Goal: Check status

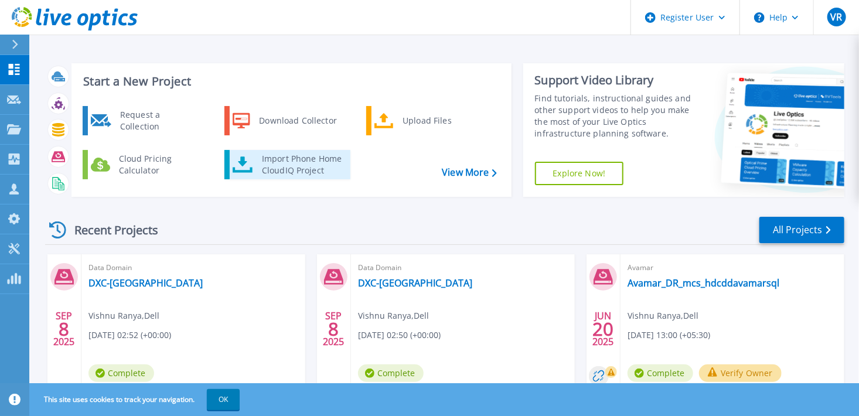
click at [302, 158] on div "Import Phone Home CloudIQ Project" at bounding box center [301, 164] width 91 height 23
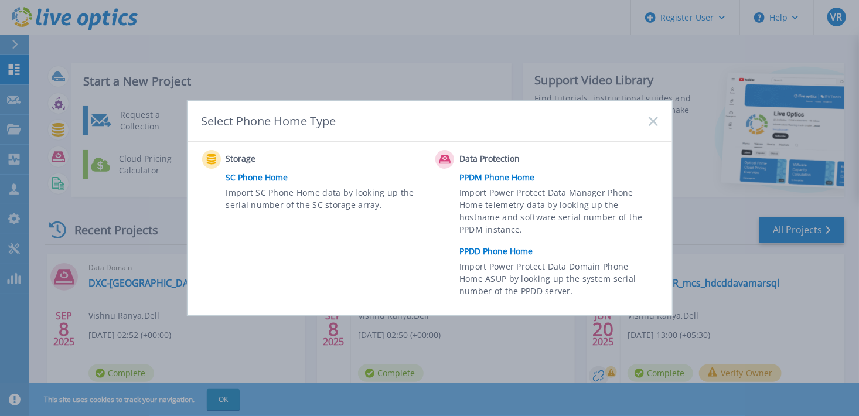
click at [515, 254] on link "PPDD Phone Home" at bounding box center [561, 252] width 204 height 18
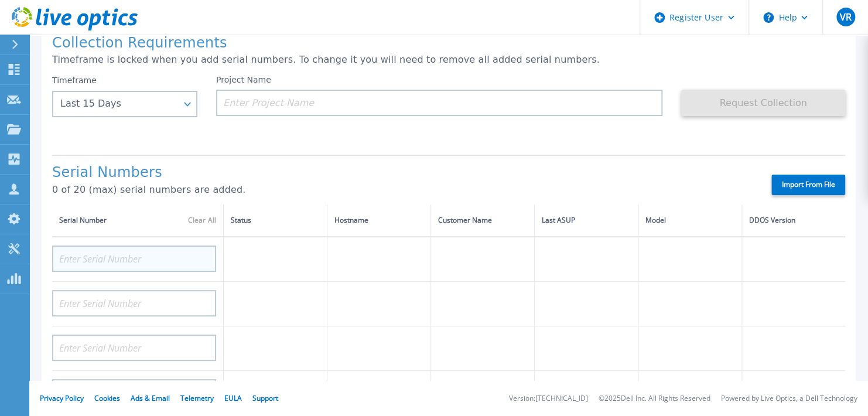
scroll to position [66, 0]
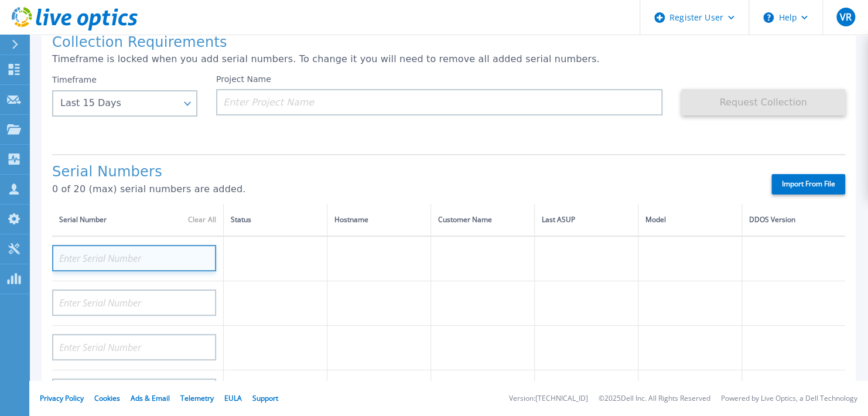
click at [162, 261] on input at bounding box center [134, 258] width 164 height 26
paste input "CRK00233017313"
type input "CRK00233017313"
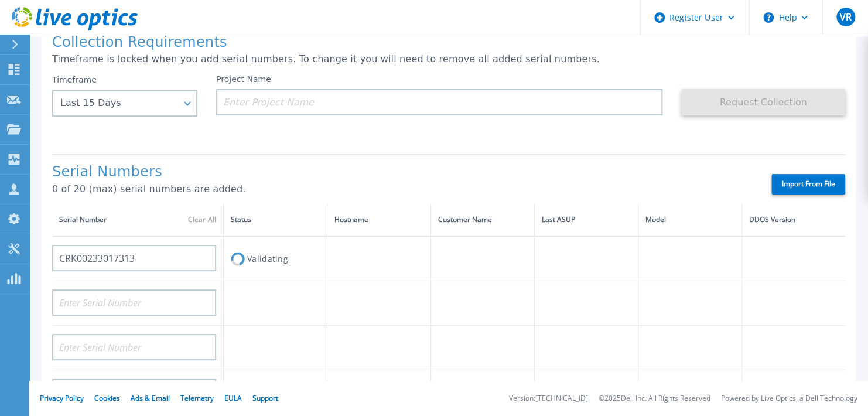
click at [309, 181] on div "Serial Numbers 0 of 20 (max) serial numbers are added." at bounding box center [401, 184] width 699 height 40
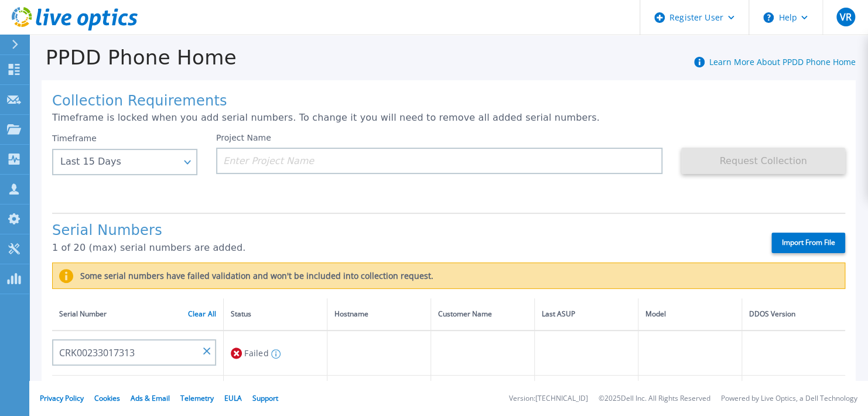
scroll to position [0, 0]
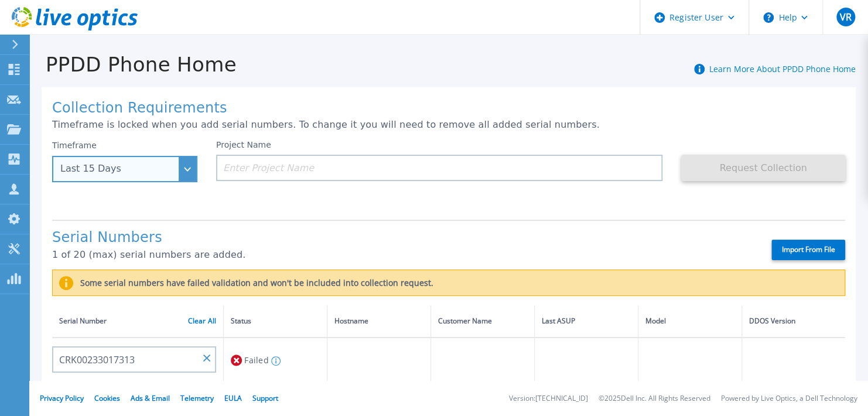
click at [171, 165] on div "Last 15 Days" at bounding box center [118, 168] width 116 height 11
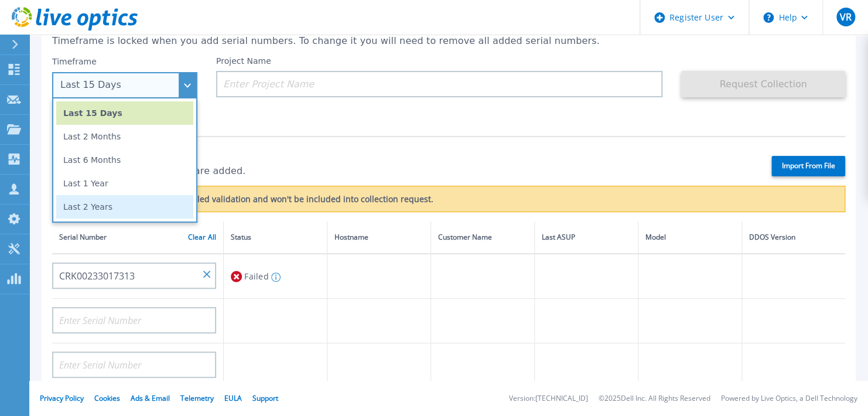
scroll to position [68, 0]
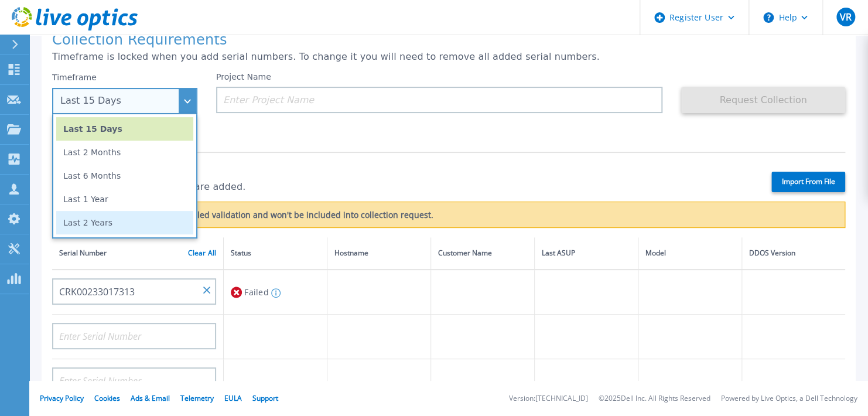
click at [130, 215] on li "Last 2 Years" at bounding box center [124, 222] width 137 height 23
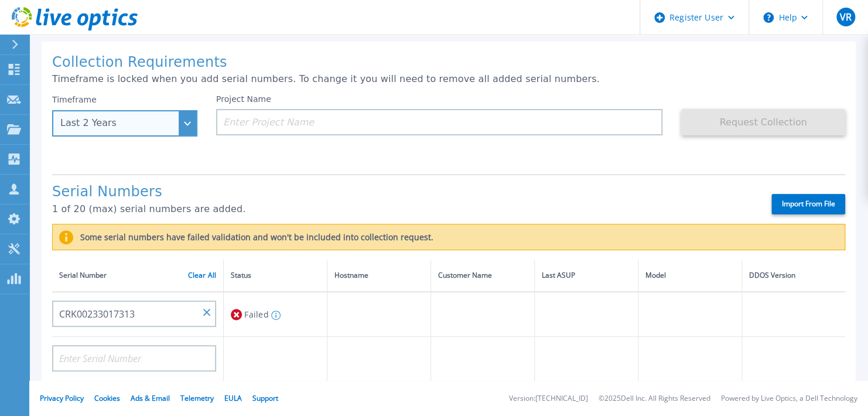
scroll to position [45, 0]
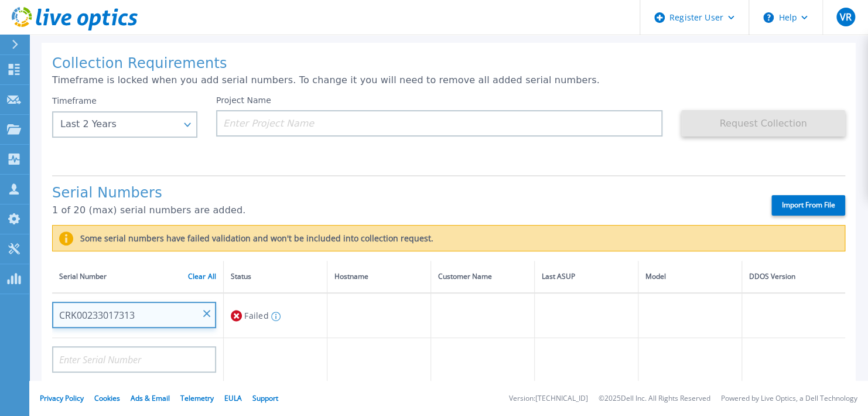
click at [181, 308] on input "CRK00233017313" at bounding box center [134, 315] width 164 height 26
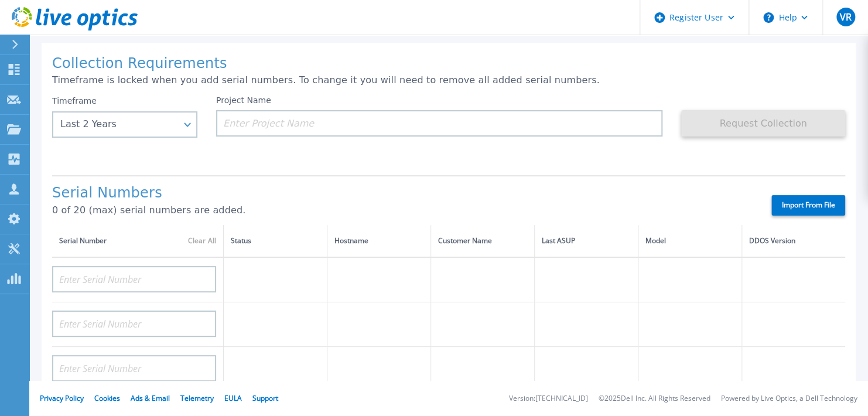
click at [284, 158] on div "Project Name" at bounding box center [448, 131] width 465 height 70
click at [181, 128] on div "Last 2 Years" at bounding box center [124, 124] width 145 height 26
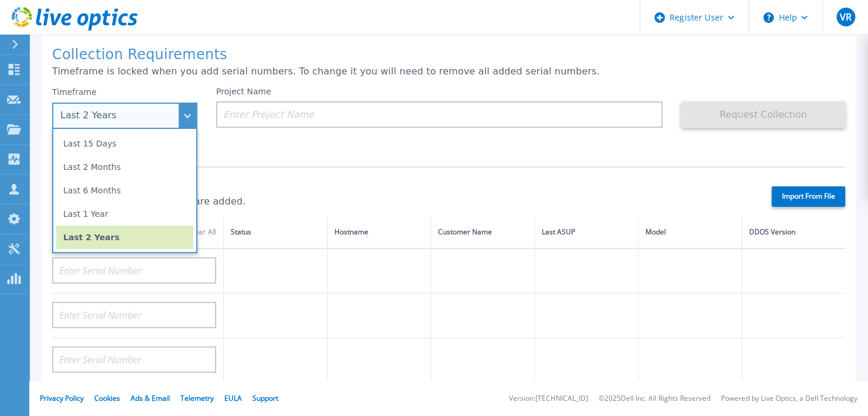
scroll to position [54, 0]
click at [125, 237] on li "Last 2 Years" at bounding box center [124, 236] width 137 height 23
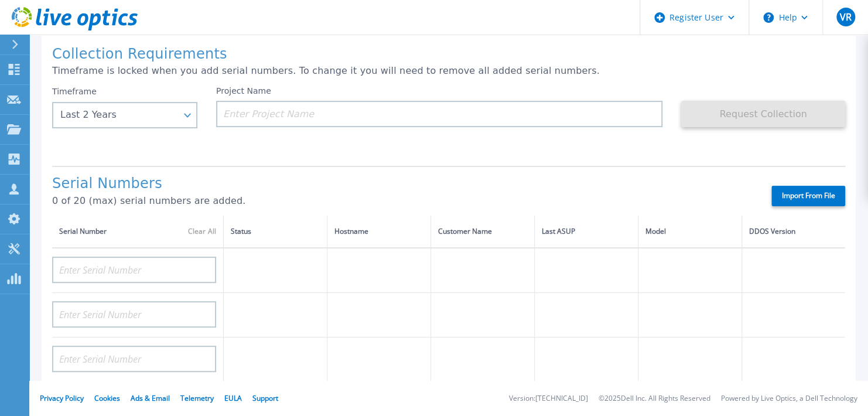
click at [279, 161] on div "Collection Requirements Timeframe is locked when you add serial numbers. To cha…" at bounding box center [449, 364] width 815 height 663
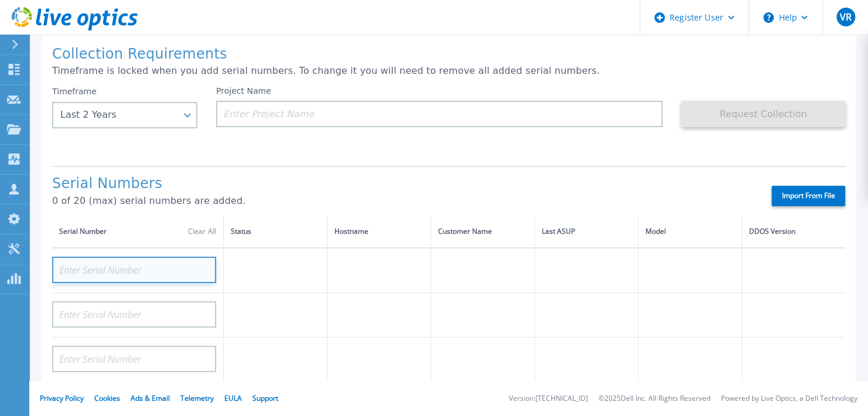
click at [123, 276] on input at bounding box center [134, 270] width 164 height 26
paste input "CRK00233017313"
type input "CRK00233017313"
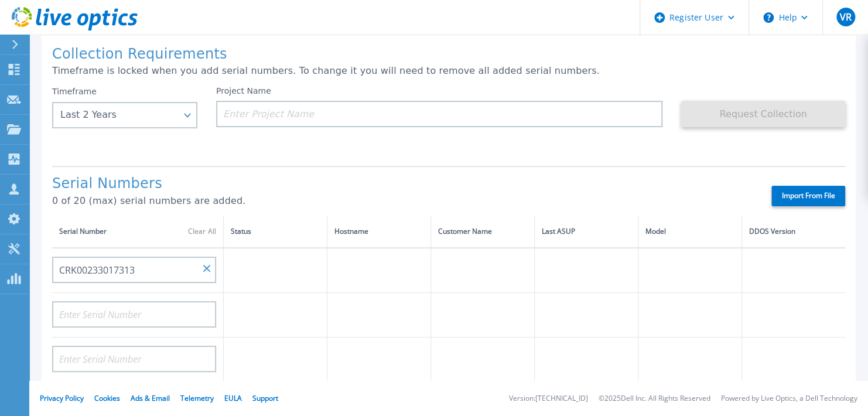
click at [297, 188] on h1 "Serial Numbers" at bounding box center [401, 184] width 699 height 16
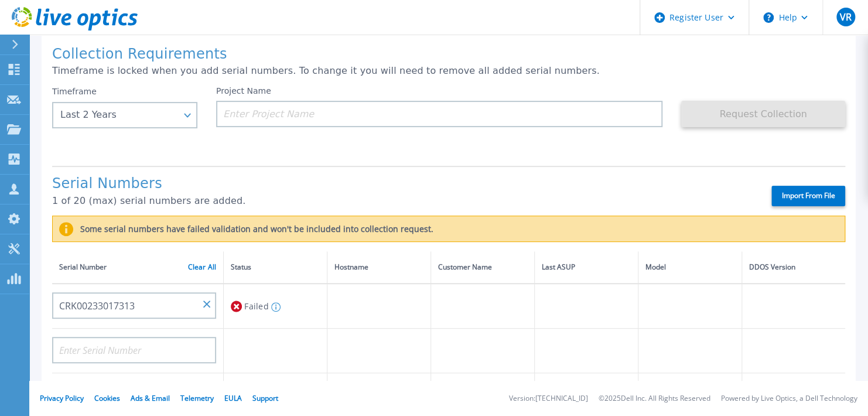
scroll to position [49, 0]
